Goal: Task Accomplishment & Management: Use online tool/utility

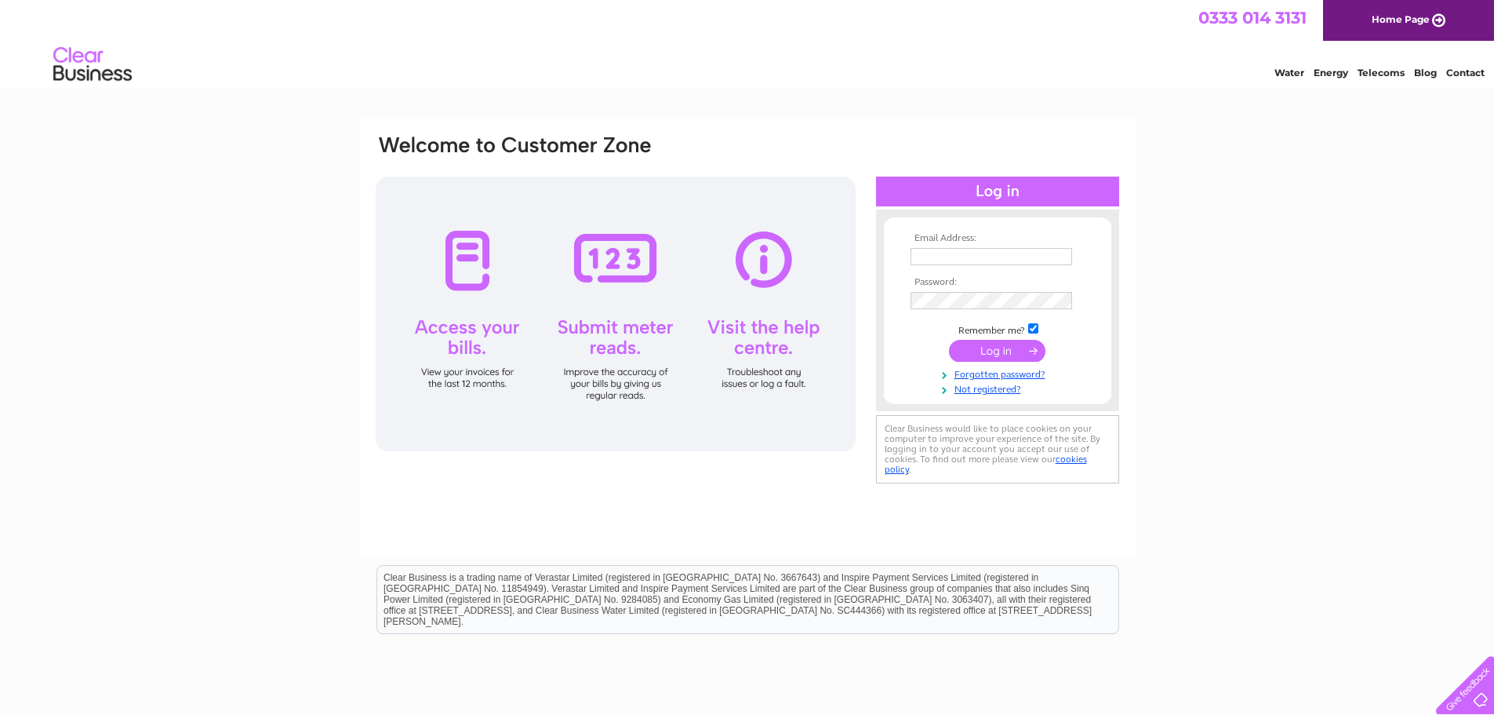
type input "jbm23@sky.com"
click at [1006, 343] on input "submit" at bounding box center [997, 351] width 96 height 22
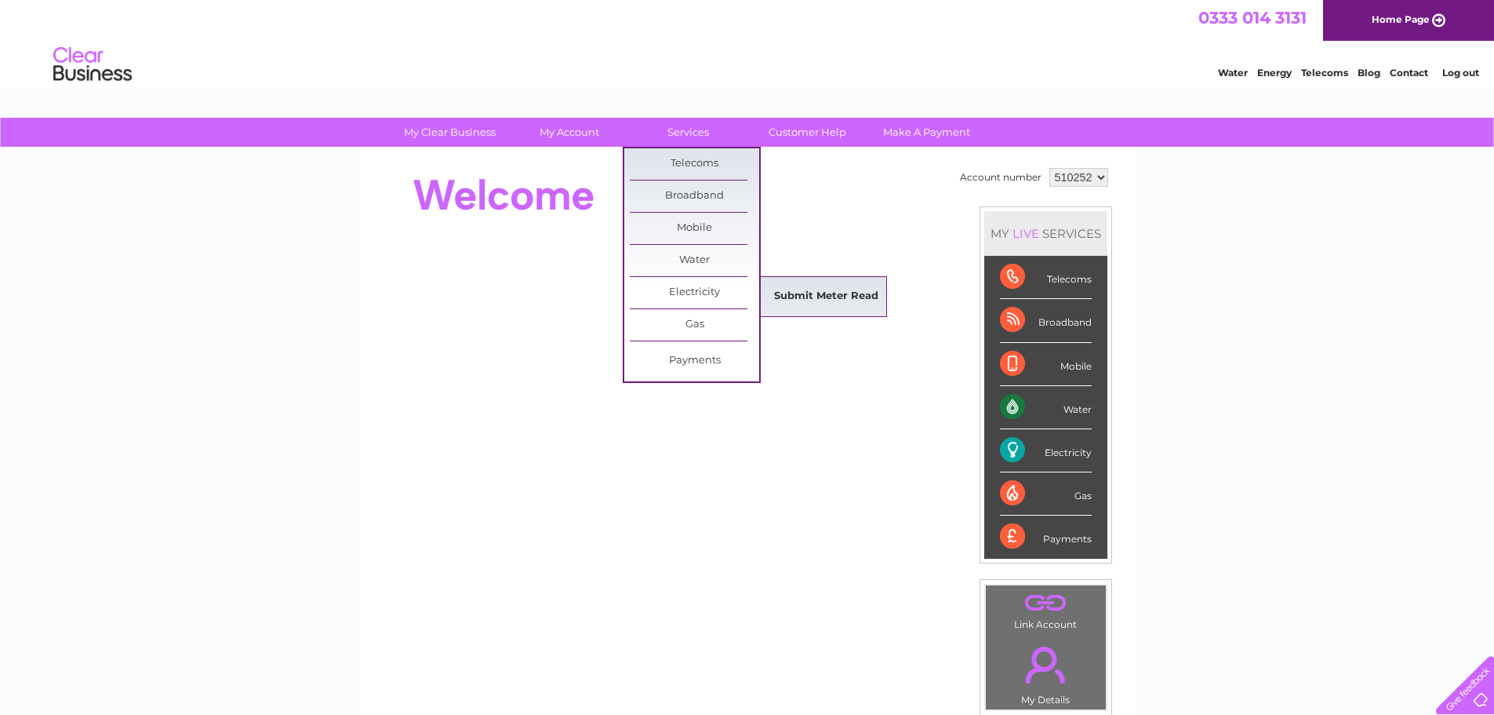
click at [817, 297] on link "Submit Meter Read" at bounding box center [826, 296] width 129 height 31
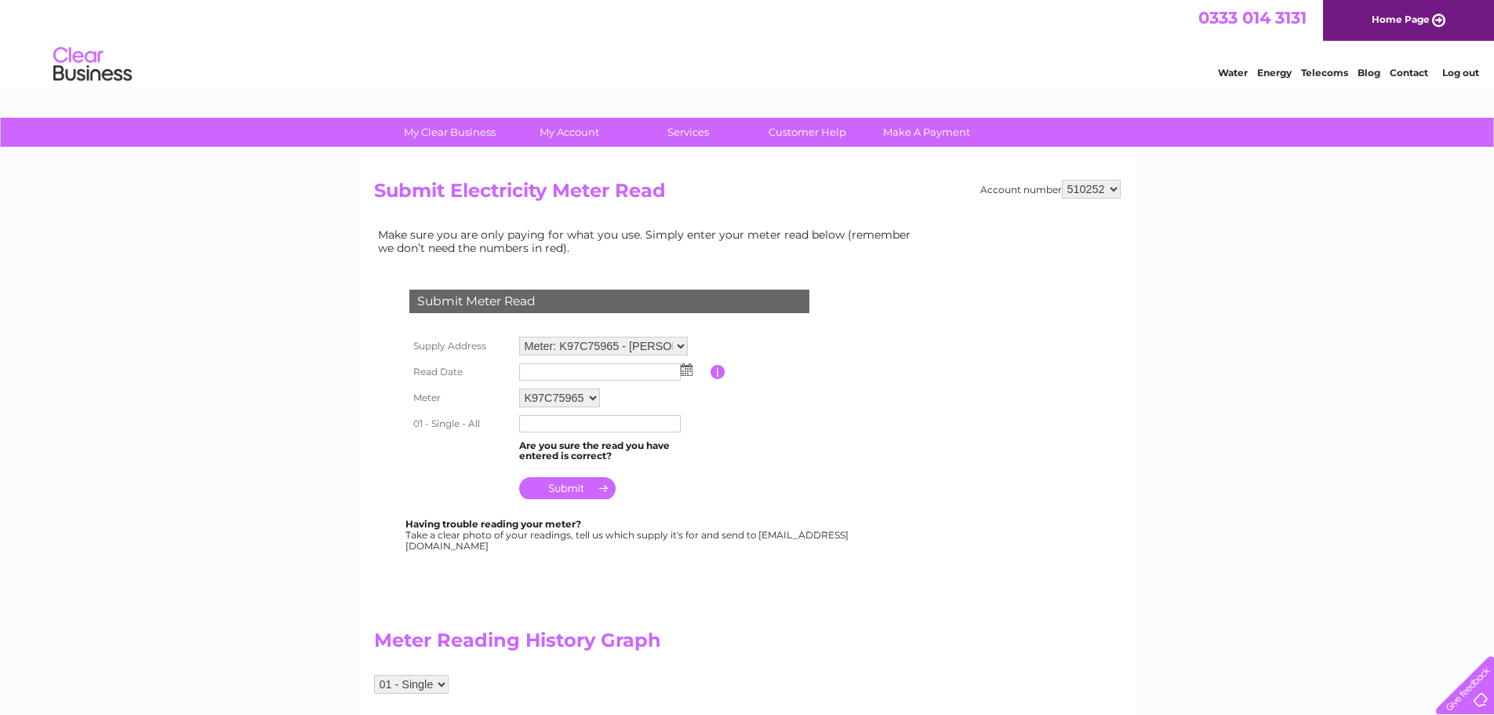
click at [690, 373] on img at bounding box center [687, 369] width 12 height 13
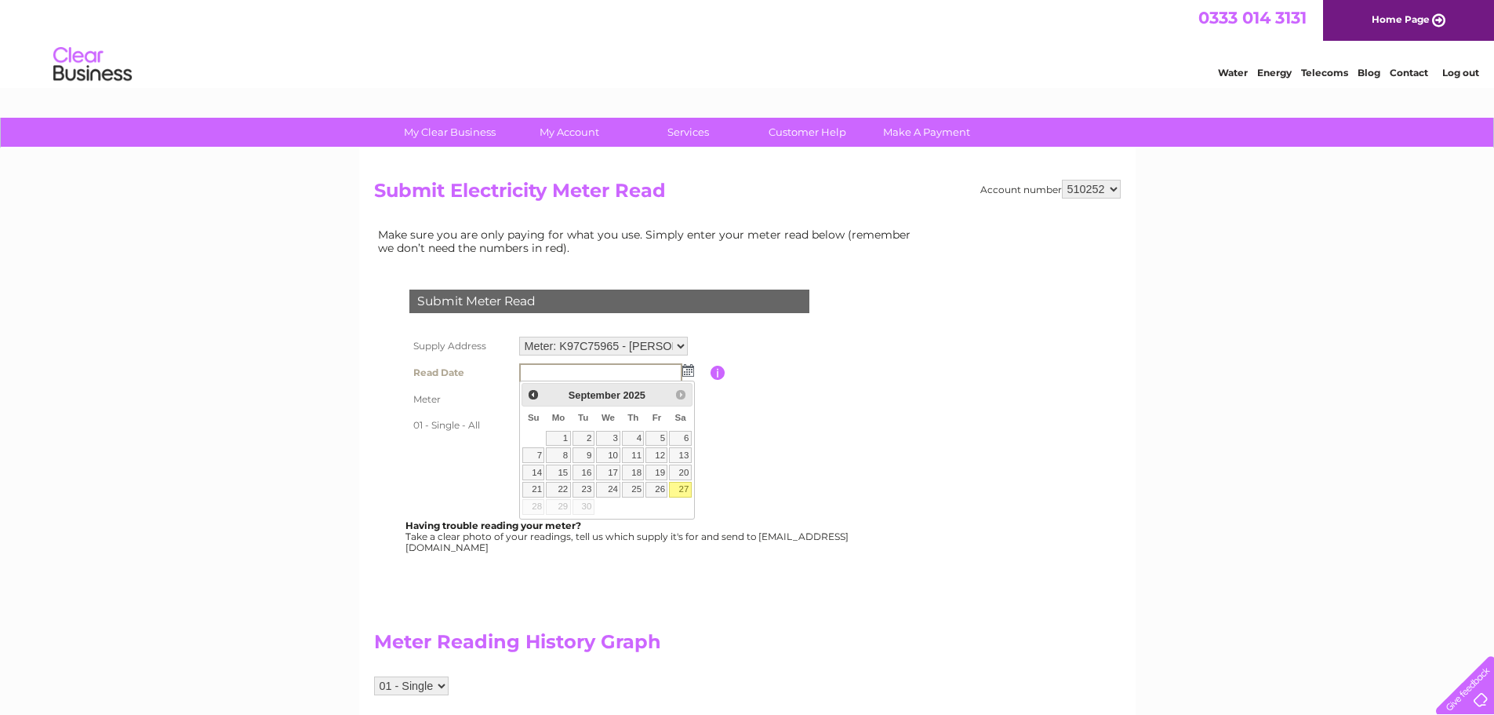
click at [675, 490] on link "27" at bounding box center [680, 490] width 22 height 16
type input "2025/09/27"
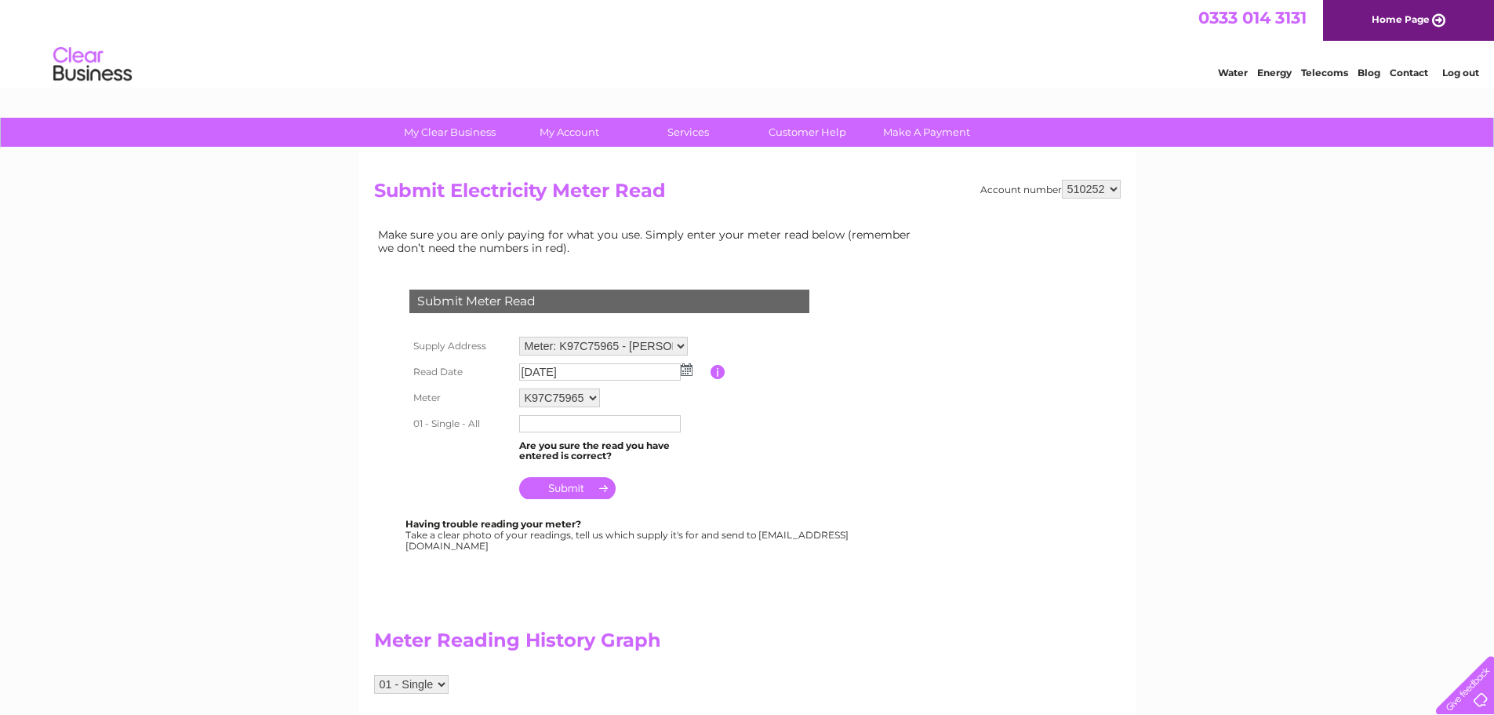
click at [599, 428] on input "text" at bounding box center [600, 423] width 162 height 17
type input "821294"
click at [584, 493] on input "submit" at bounding box center [567, 490] width 96 height 22
